Goal: Task Accomplishment & Management: Use online tool/utility

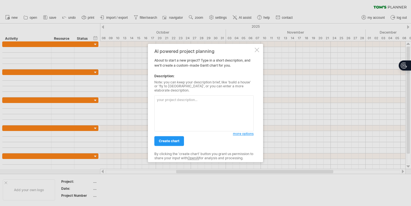
type textarea "Shopping from COSTCO, Syracuse │ ├── 1.0 Preparation for the Trip │ ├── 1.1 Ide…"
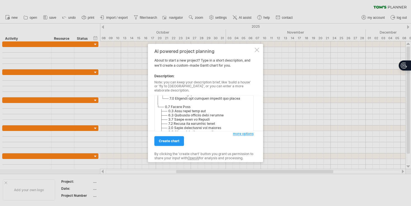
scroll to position [95, 0]
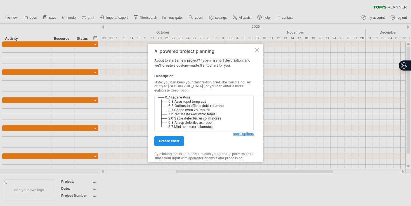
click at [169, 140] on span "create chart" at bounding box center [169, 141] width 21 height 4
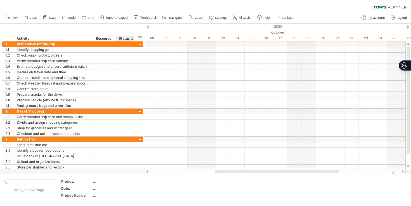
drag, startPoint x: 137, startPoint y: 170, endPoint x: 137, endPoint y: 183, distance: 12.9
click at [137, 183] on div "Trying to reach plan.tomsplanner.com Connected again... 0% clear filter new 1" at bounding box center [205, 103] width 411 height 206
click at [6, 183] on div at bounding box center [5, 182] width 3 height 3
click at [395, 172] on div at bounding box center [393, 172] width 9 height 4
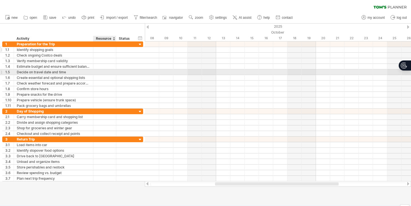
click at [104, 48] on div at bounding box center [104, 49] width 17 height 5
click at [0, 0] on input "text" at bounding box center [0, 0] width 0 height 0
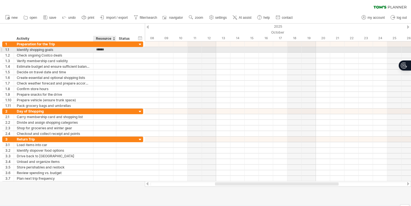
type input "*******"
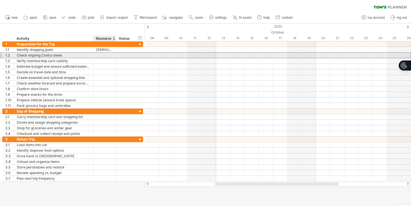
click at [104, 55] on div at bounding box center [104, 55] width 17 height 5
click at [0, 0] on input "text" at bounding box center [0, 0] width 0 height 0
type input "*******"
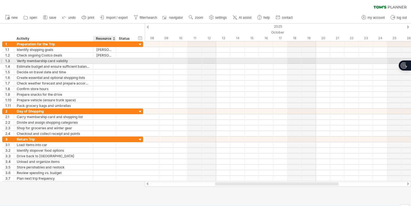
click at [100, 62] on div at bounding box center [104, 60] width 17 height 5
type input "*******"
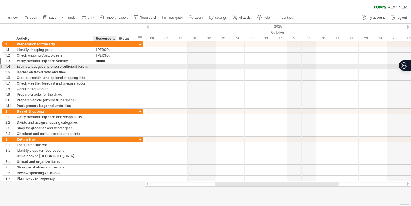
click at [100, 66] on div at bounding box center [104, 66] width 17 height 5
type input "*******"
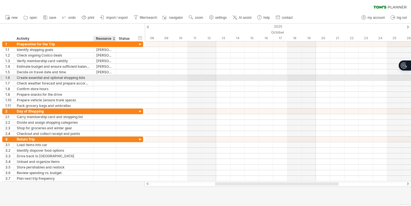
click at [101, 77] on div at bounding box center [104, 77] width 17 height 5
type input "*******"
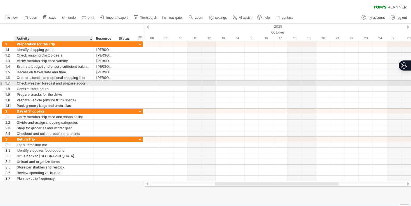
click at [96, 84] on div at bounding box center [104, 83] width 23 height 5
click at [101, 83] on div at bounding box center [104, 83] width 17 height 5
click at [0, 0] on input "text" at bounding box center [0, 0] width 0 height 0
type input "*******"
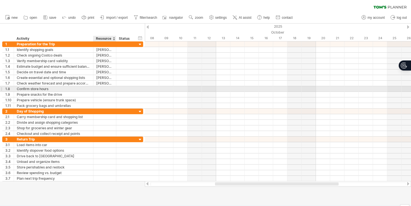
click at [104, 87] on div at bounding box center [104, 88] width 17 height 5
type input "*******"
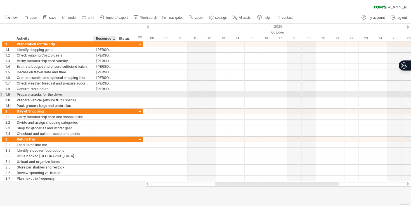
click at [100, 95] on div at bounding box center [104, 94] width 17 height 5
click at [100, 95] on input "text" at bounding box center [104, 94] width 17 height 5
type input "*******"
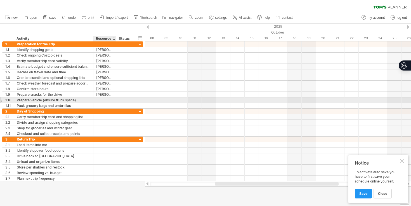
click at [98, 100] on div at bounding box center [104, 99] width 17 height 5
click at [98, 100] on input "text" at bounding box center [104, 99] width 17 height 5
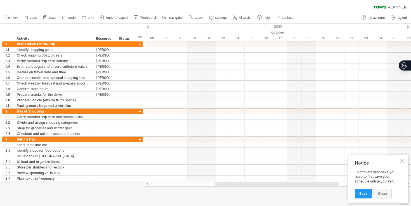
click at [383, 194] on span "close" at bounding box center [382, 193] width 9 height 4
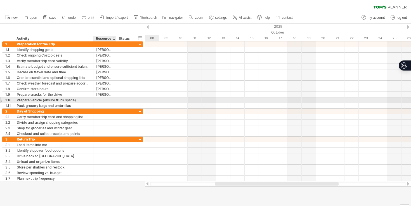
click at [103, 100] on div at bounding box center [104, 99] width 17 height 5
type input "*******"
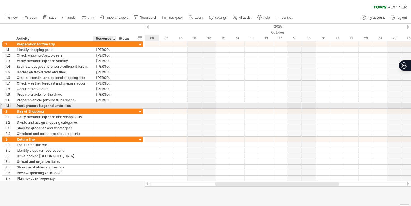
click at [104, 104] on div at bounding box center [104, 105] width 17 height 5
type input "*******"
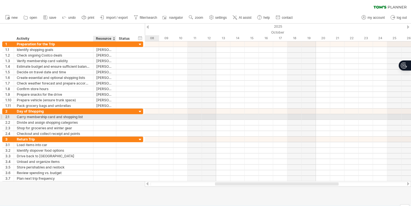
click at [100, 116] on div at bounding box center [104, 116] width 17 height 5
click at [0, 0] on input "text" at bounding box center [0, 0] width 0 height 0
type input "*******"
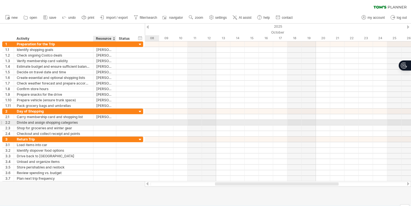
click at [105, 122] on div at bounding box center [104, 122] width 17 height 5
type input "*******"
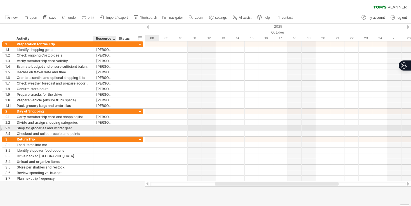
click at [104, 127] on div at bounding box center [104, 127] width 17 height 5
click at [104, 127] on input "text" at bounding box center [104, 127] width 17 height 5
type input "*******"
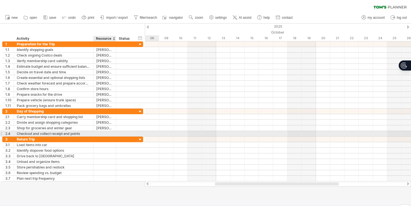
click at [102, 133] on div at bounding box center [104, 133] width 17 height 5
click at [102, 133] on input "text" at bounding box center [104, 133] width 17 height 5
type input "*******"
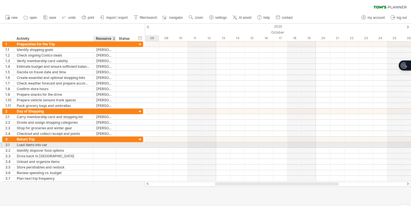
click at [105, 145] on div at bounding box center [104, 144] width 17 height 5
click at [105, 145] on input "text" at bounding box center [104, 144] width 17 height 5
type input "*******"
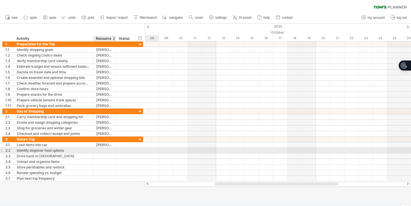
click at [100, 151] on div at bounding box center [104, 150] width 17 height 5
click at [0, 0] on input "text" at bounding box center [0, 0] width 0 height 0
type input "*******"
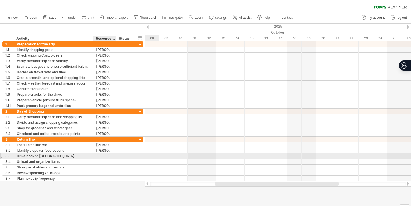
click at [100, 156] on div at bounding box center [104, 155] width 17 height 5
click at [100, 156] on input "text" at bounding box center [104, 155] width 17 height 5
type input "*******"
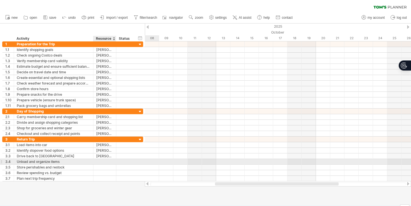
click at [102, 162] on div at bounding box center [104, 161] width 17 height 5
click at [0, 0] on input "text" at bounding box center [0, 0] width 0 height 0
type input "*******"
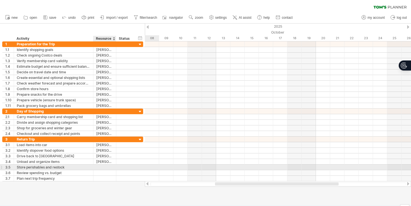
click at [100, 166] on div at bounding box center [104, 166] width 17 height 5
click at [0, 0] on input "text" at bounding box center [0, 0] width 0 height 0
type input "*******"
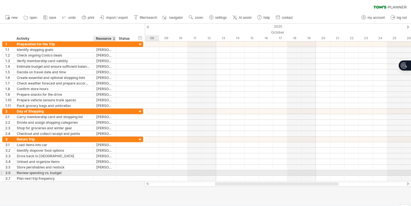
click at [98, 172] on div at bounding box center [104, 172] width 17 height 5
click at [0, 0] on input "text" at bounding box center [0, 0] width 0 height 0
type input "*"
type input "*******"
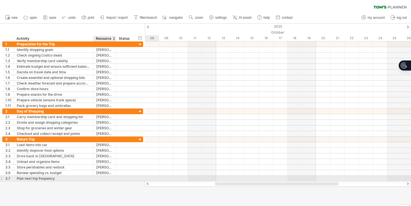
click at [105, 178] on div at bounding box center [104, 178] width 17 height 5
click at [105, 178] on input "text" at bounding box center [104, 178] width 17 height 5
type input "*"
type input "*******"
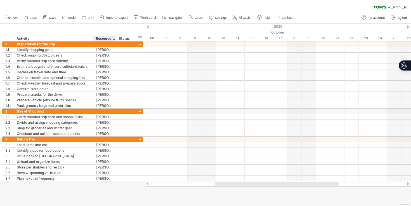
click at [105, 190] on div at bounding box center [205, 114] width 411 height 182
click at [128, 39] on div "Status" at bounding box center [125, 39] width 12 height 6
click at [130, 39] on input "******" at bounding box center [125, 39] width 12 height 6
type input "*"
type input "****"
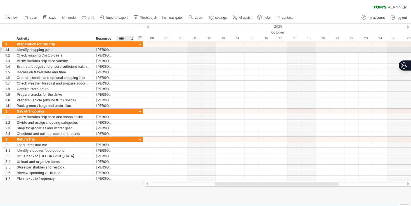
click at [127, 48] on div at bounding box center [125, 49] width 12 height 5
click at [127, 48] on input "text" at bounding box center [125, 49] width 12 height 5
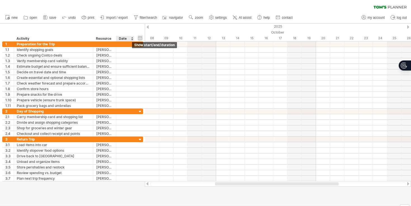
click at [140, 38] on div "hide start/end/duration show start/end/duration" at bounding box center [140, 38] width 5 height 6
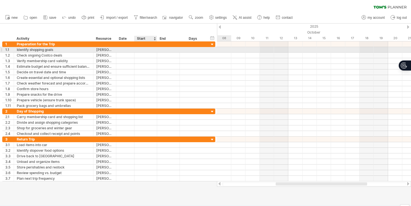
click at [142, 48] on div at bounding box center [146, 49] width 23 height 5
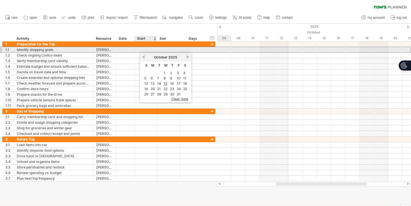
click at [142, 48] on div at bounding box center [146, 49] width 23 height 5
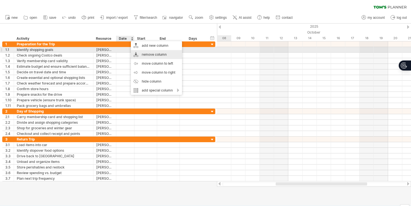
click at [142, 53] on div "remove column" at bounding box center [156, 54] width 51 height 9
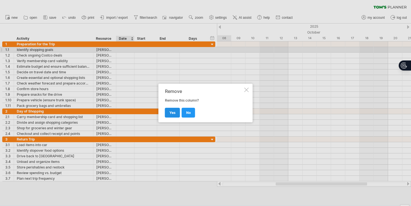
click at [170, 113] on span "yes" at bounding box center [173, 112] width 6 height 4
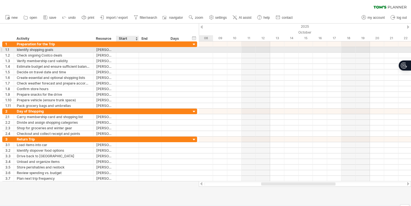
click at [129, 51] on div at bounding box center [127, 49] width 23 height 5
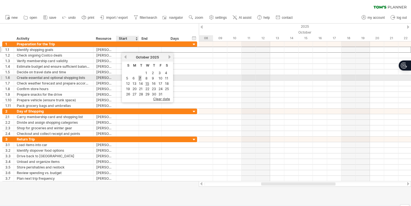
click at [141, 79] on link "7" at bounding box center [139, 78] width 3 height 5
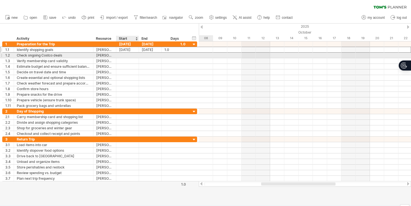
click at [128, 56] on div at bounding box center [127, 55] width 23 height 5
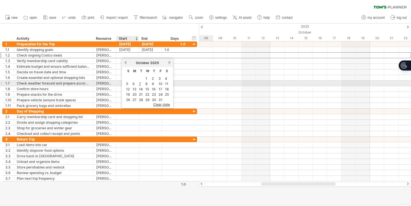
click at [138, 84] on td "7" at bounding box center [141, 83] width 6 height 5
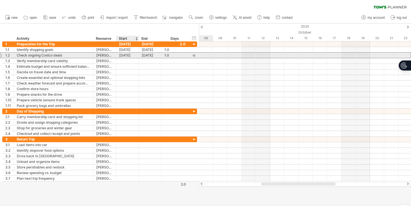
click at [129, 57] on div "10-07-25" at bounding box center [127, 55] width 23 height 5
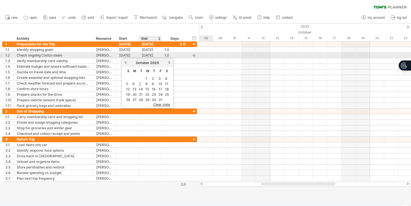
click at [151, 55] on div "10-07-25" at bounding box center [150, 55] width 23 height 5
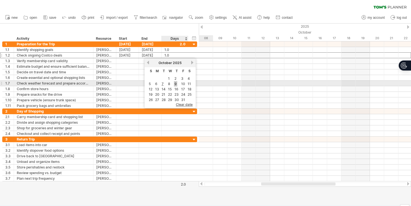
click at [175, 84] on link "9" at bounding box center [175, 83] width 3 height 5
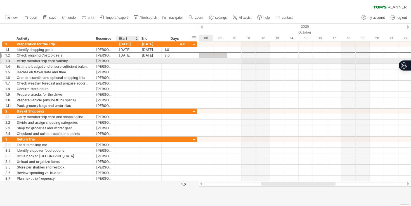
click at [124, 60] on div at bounding box center [127, 60] width 23 height 5
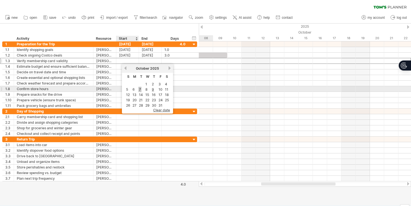
click at [138, 88] on link "7" at bounding box center [139, 89] width 3 height 5
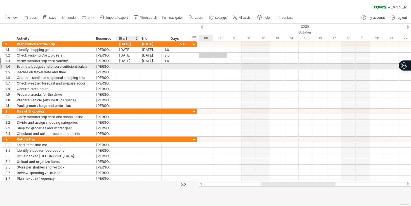
click at [121, 66] on div at bounding box center [127, 66] width 23 height 5
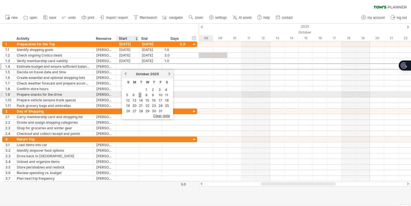
click at [138, 94] on link "7" at bounding box center [139, 94] width 3 height 5
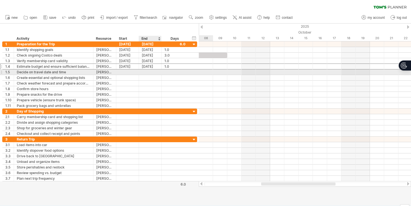
click at [151, 71] on div at bounding box center [150, 71] width 23 height 5
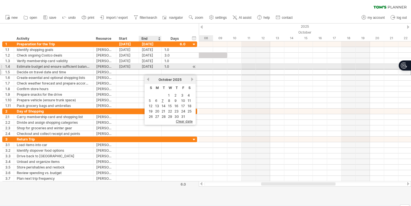
click at [150, 67] on div "10-07-25" at bounding box center [150, 66] width 23 height 5
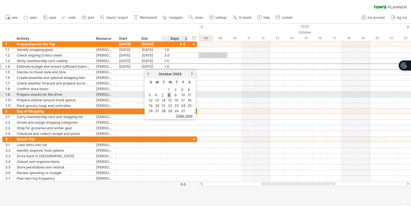
click at [170, 96] on link "8" at bounding box center [169, 94] width 3 height 5
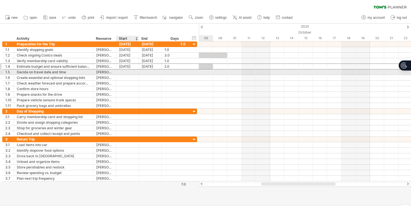
click at [126, 72] on div at bounding box center [127, 71] width 23 height 5
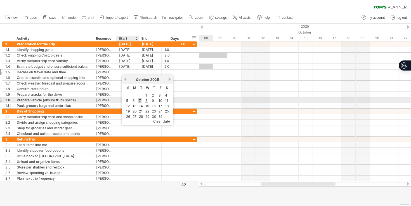
click at [141, 101] on link "7" at bounding box center [139, 100] width 3 height 5
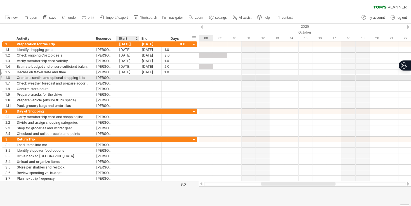
click at [130, 78] on div at bounding box center [127, 77] width 23 height 5
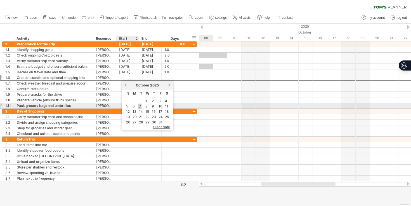
click at [140, 105] on link "7" at bounding box center [139, 106] width 3 height 5
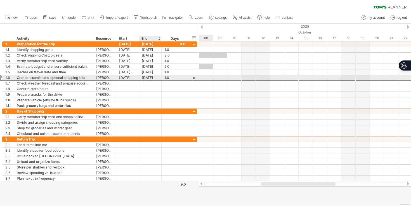
click at [150, 79] on div "10-07-25" at bounding box center [150, 77] width 23 height 5
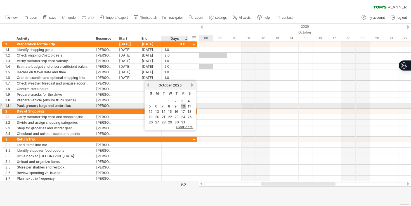
click at [182, 106] on link "10" at bounding box center [183, 106] width 5 height 5
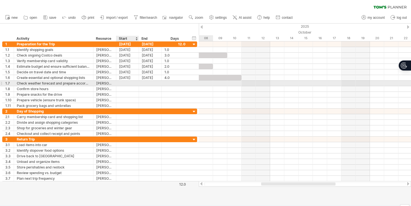
click at [129, 83] on div at bounding box center [127, 83] width 23 height 5
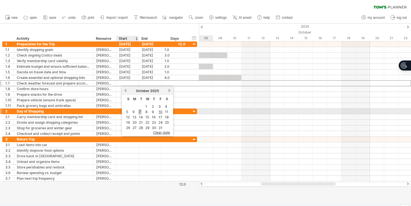
click at [139, 110] on link "7" at bounding box center [139, 111] width 3 height 5
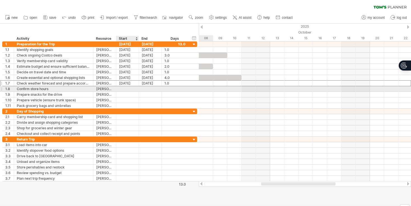
click at [128, 88] on div at bounding box center [127, 88] width 23 height 5
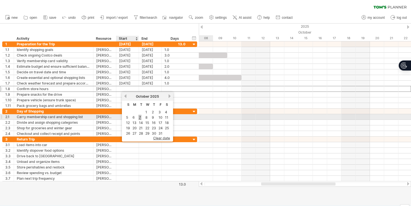
click at [140, 117] on link "7" at bounding box center [139, 117] width 3 height 5
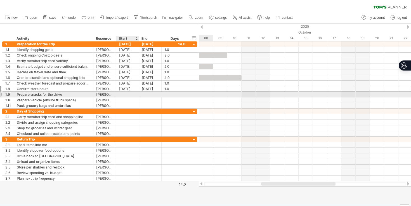
click at [130, 95] on div at bounding box center [127, 94] width 23 height 5
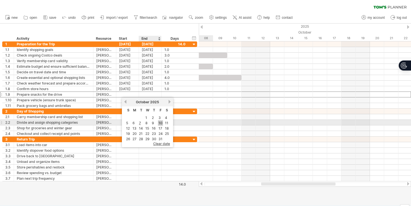
click at [159, 123] on link "10" at bounding box center [160, 122] width 5 height 5
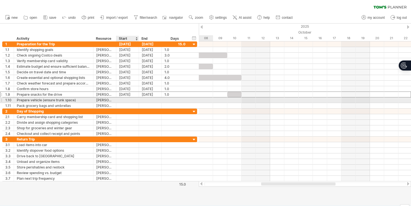
click at [131, 99] on div at bounding box center [127, 99] width 23 height 5
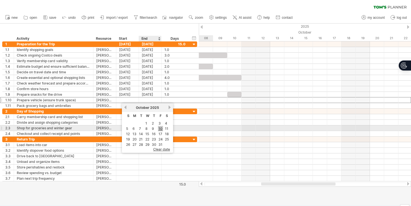
click at [160, 129] on link "10" at bounding box center [160, 128] width 5 height 5
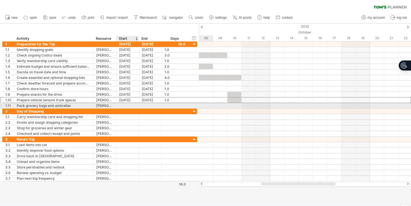
click at [130, 104] on div at bounding box center [127, 105] width 23 height 5
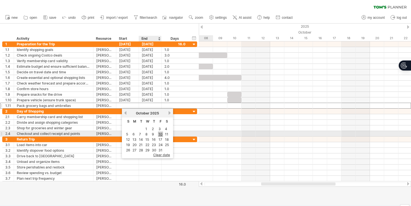
click at [159, 132] on link "10" at bounding box center [160, 133] width 5 height 5
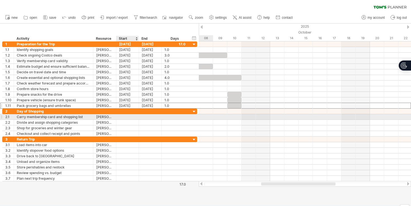
click at [132, 119] on div at bounding box center [127, 116] width 23 height 5
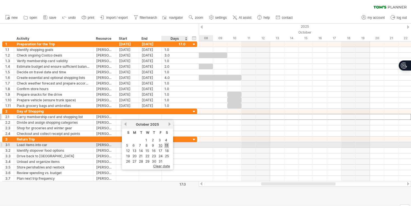
click at [166, 145] on link "11" at bounding box center [166, 145] width 4 height 5
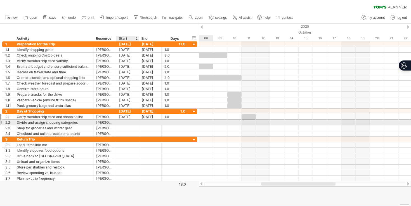
click at [132, 121] on div at bounding box center [127, 122] width 23 height 5
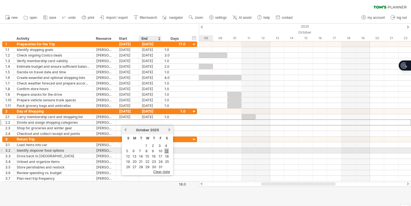
click at [164, 150] on link "11" at bounding box center [166, 150] width 4 height 5
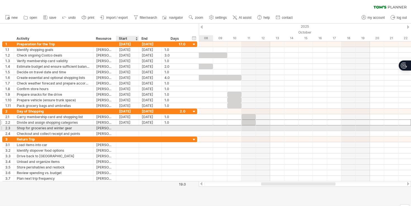
click at [130, 128] on div at bounding box center [127, 127] width 23 height 5
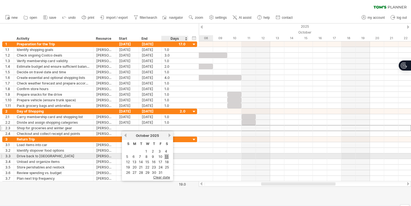
click at [165, 156] on link "11" at bounding box center [166, 156] width 4 height 5
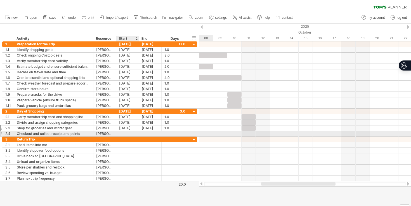
click at [130, 131] on div at bounding box center [127, 133] width 23 height 5
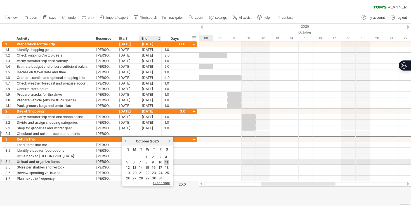
click at [164, 160] on link "11" at bounding box center [166, 161] width 4 height 5
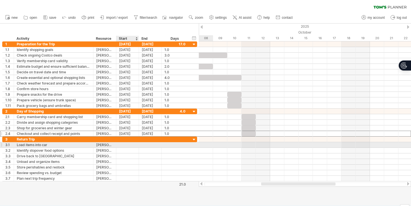
click at [132, 144] on div at bounding box center [127, 144] width 23 height 5
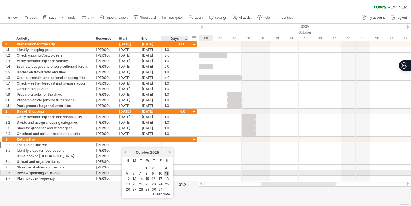
click at [166, 174] on link "11" at bounding box center [166, 173] width 4 height 5
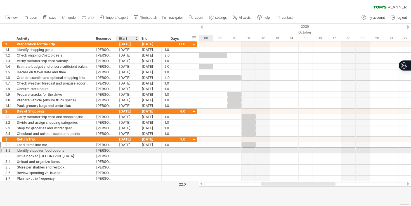
click at [132, 151] on div at bounding box center [127, 150] width 23 height 5
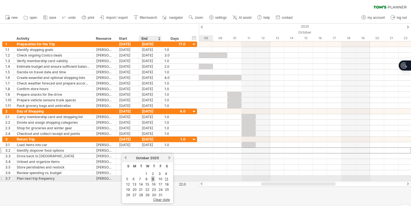
click at [152, 178] on link "9" at bounding box center [152, 178] width 3 height 5
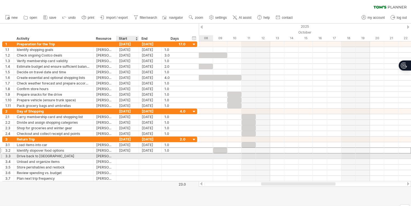
click at [135, 156] on div at bounding box center [127, 155] width 23 height 5
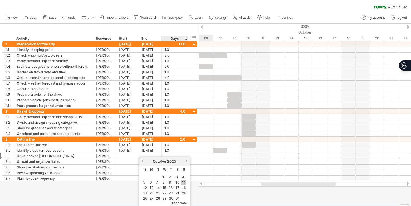
click at [184, 182] on link "11" at bounding box center [184, 182] width 4 height 5
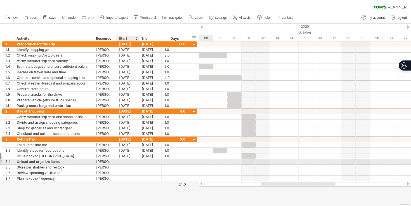
click at [128, 160] on div at bounding box center [127, 161] width 23 height 5
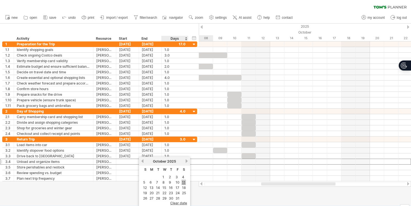
click at [183, 182] on link "11" at bounding box center [184, 182] width 4 height 5
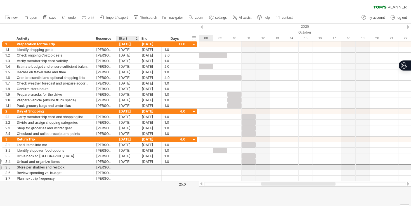
click at [126, 165] on div at bounding box center [127, 166] width 23 height 5
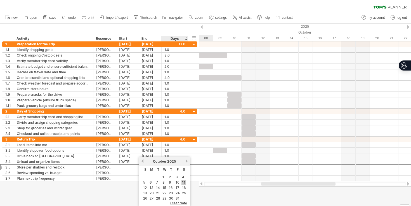
click at [183, 183] on link "11" at bounding box center [184, 182] width 4 height 5
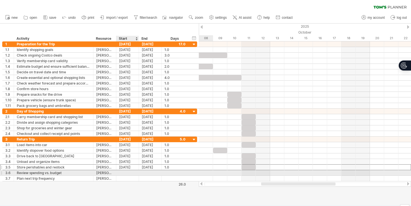
click at [127, 171] on div at bounding box center [127, 172] width 23 height 5
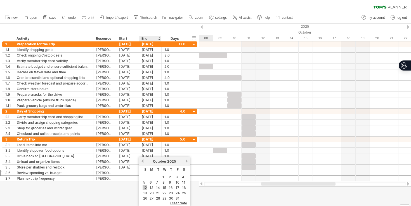
click at [144, 186] on link "12" at bounding box center [145, 187] width 5 height 5
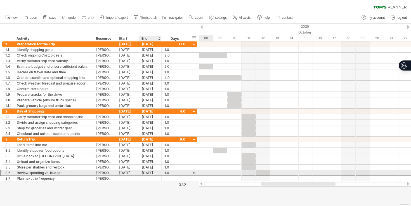
click at [153, 173] on div "10-12-25" at bounding box center [150, 172] width 23 height 5
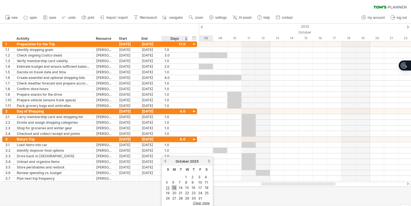
click at [172, 186] on link "13" at bounding box center [174, 187] width 5 height 5
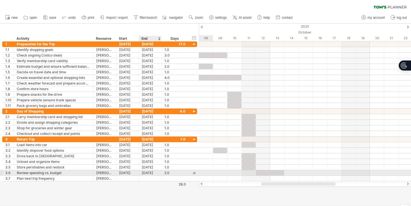
click at [152, 172] on div "10-13-25" at bounding box center [150, 172] width 23 height 5
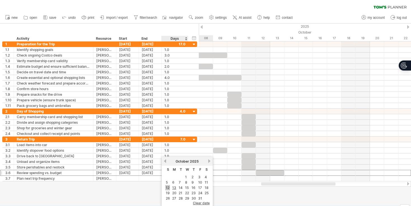
click at [168, 188] on link "12" at bounding box center [167, 187] width 5 height 5
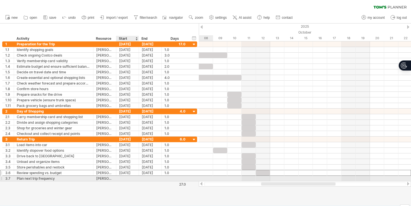
click at [132, 176] on div at bounding box center [127, 178] width 23 height 5
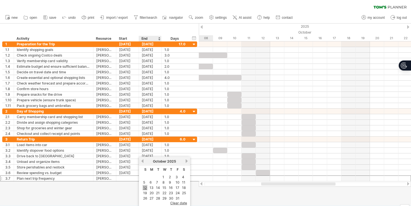
click at [145, 185] on link "12" at bounding box center [145, 187] width 5 height 5
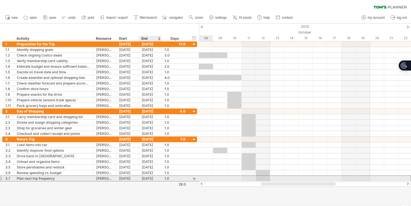
click at [151, 179] on div "10-12-25" at bounding box center [150, 178] width 23 height 5
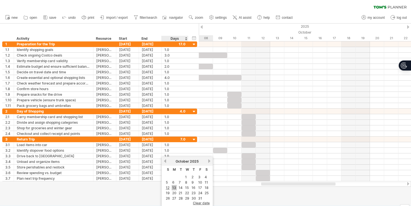
click at [176, 187] on link "13" at bounding box center [174, 187] width 5 height 5
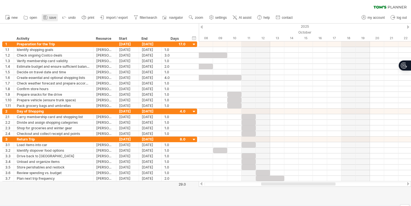
click at [48, 18] on link "save" at bounding box center [50, 17] width 16 height 7
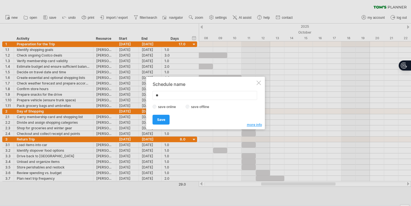
type input "*"
type input "******"
click at [163, 119] on span "Save" at bounding box center [161, 119] width 8 height 4
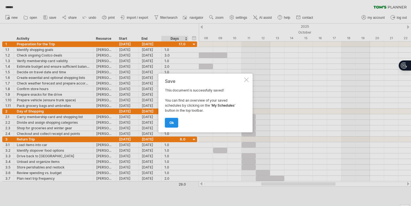
click at [173, 122] on span "ok" at bounding box center [172, 123] width 4 height 4
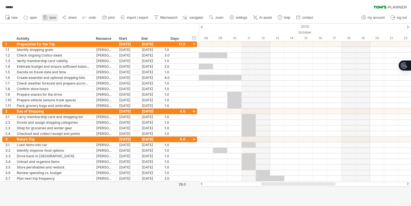
click at [47, 17] on icon at bounding box center [45, 18] width 4 height 4
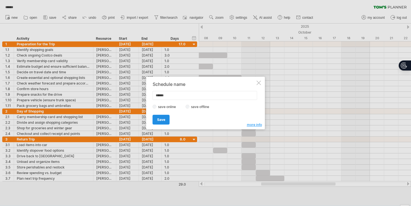
click at [163, 119] on span "Save" at bounding box center [161, 119] width 8 height 4
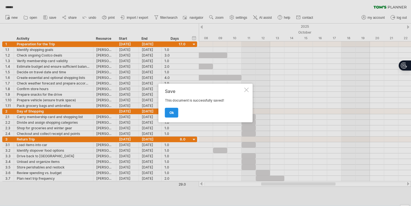
click at [171, 110] on span "ok" at bounding box center [172, 112] width 4 height 4
